Goal: Find specific page/section: Find specific page/section

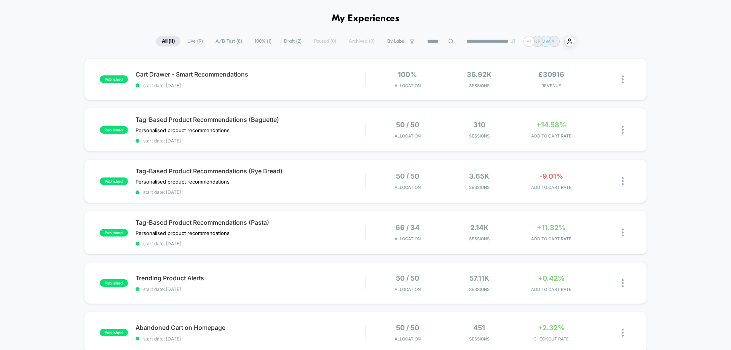
scroll to position [38, 0]
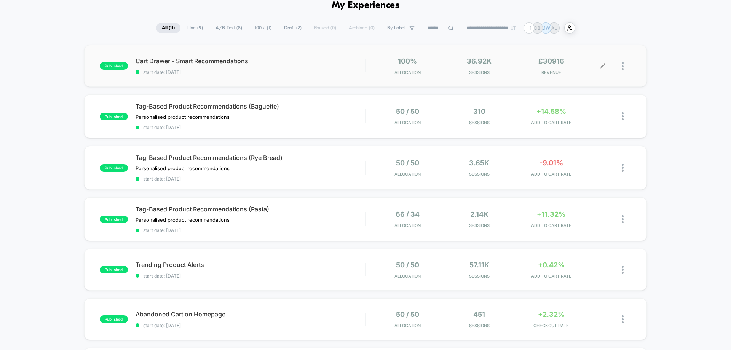
click at [621, 66] on div at bounding box center [617, 66] width 29 height 18
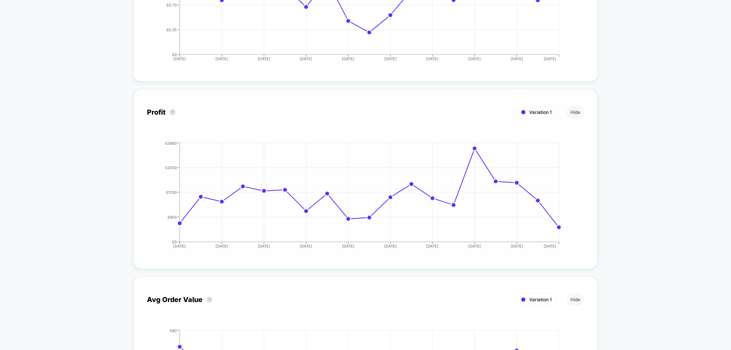
scroll to position [952, 0]
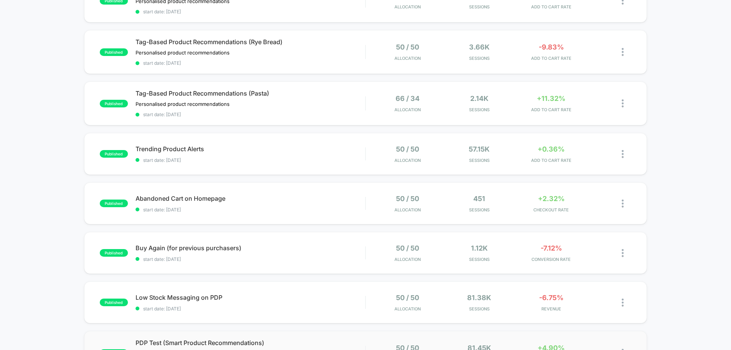
scroll to position [152, 0]
